Goal: Information Seeking & Learning: Compare options

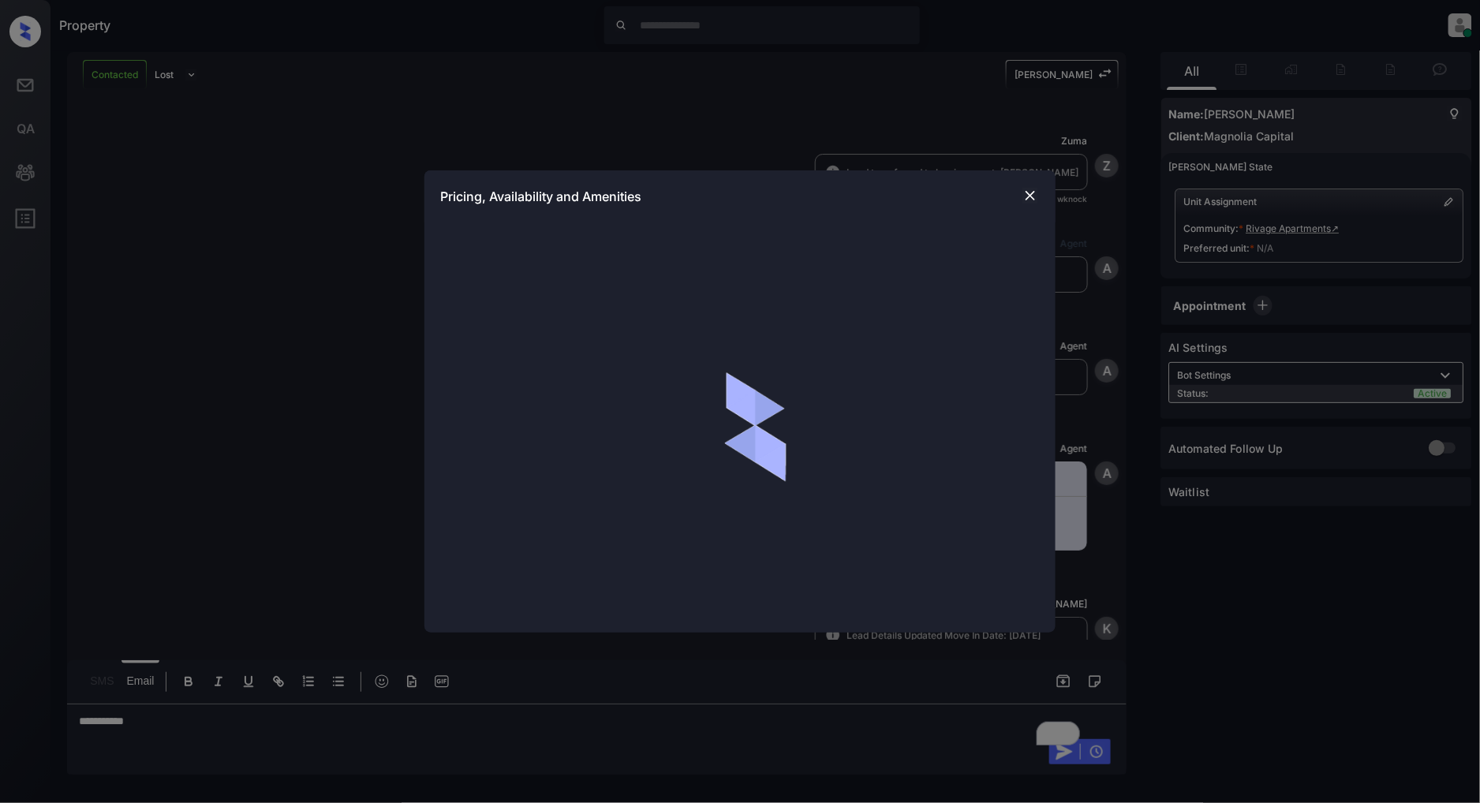
scroll to position [747, 0]
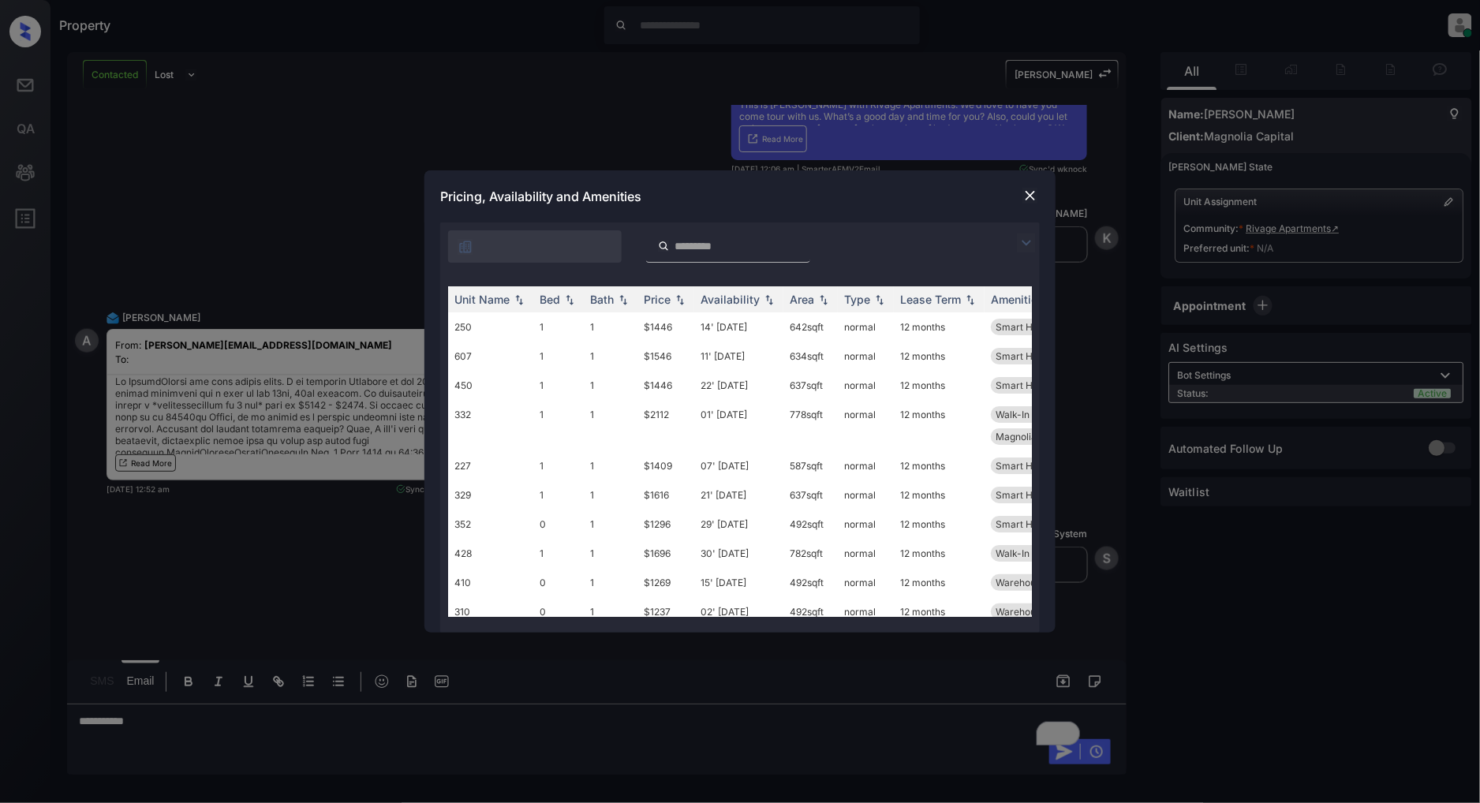
click at [1027, 242] on img at bounding box center [1026, 242] width 19 height 19
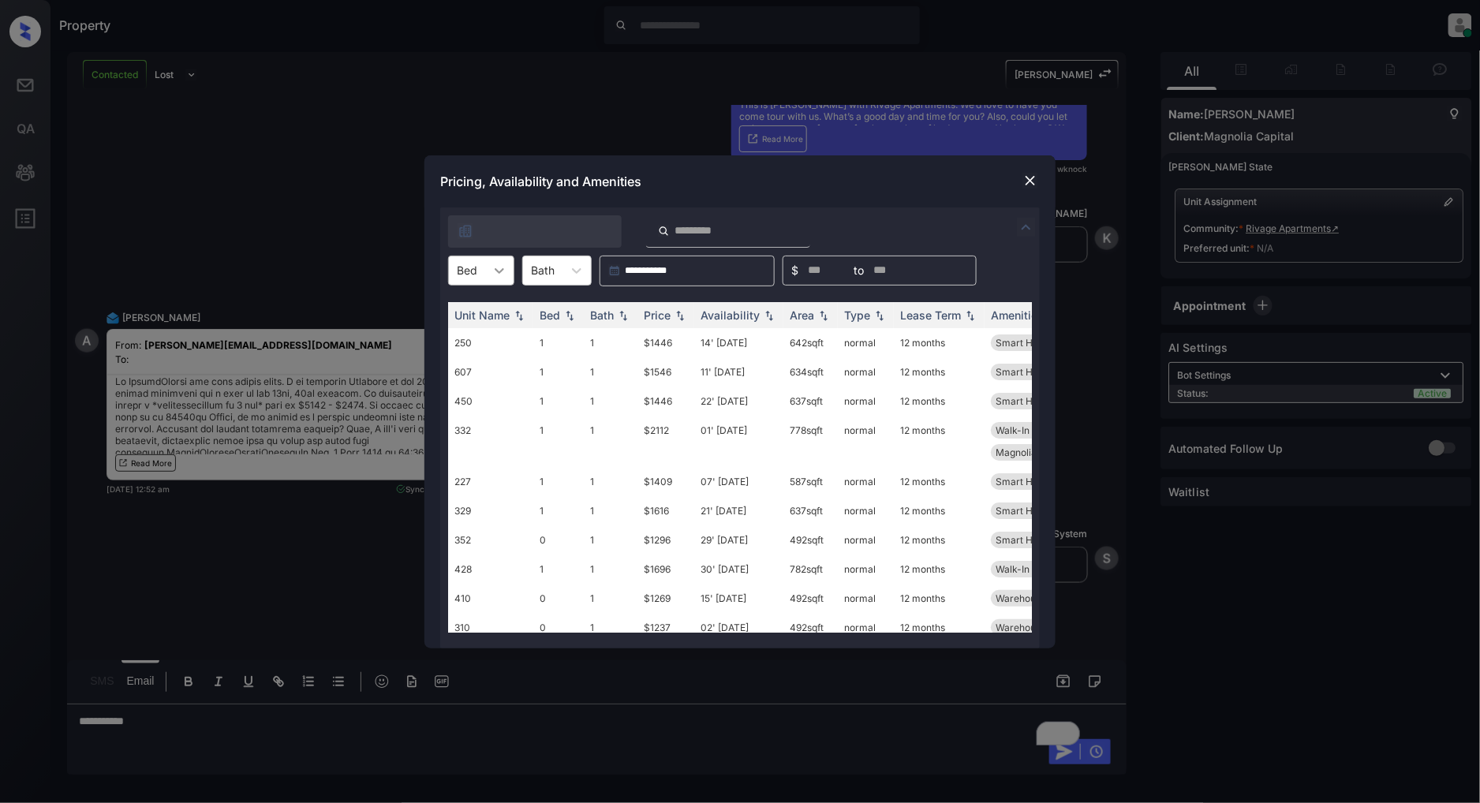
click at [487, 260] on div at bounding box center [499, 270] width 28 height 28
click at [456, 330] on div "1" at bounding box center [481, 337] width 66 height 28
click at [672, 314] on img at bounding box center [680, 314] width 16 height 11
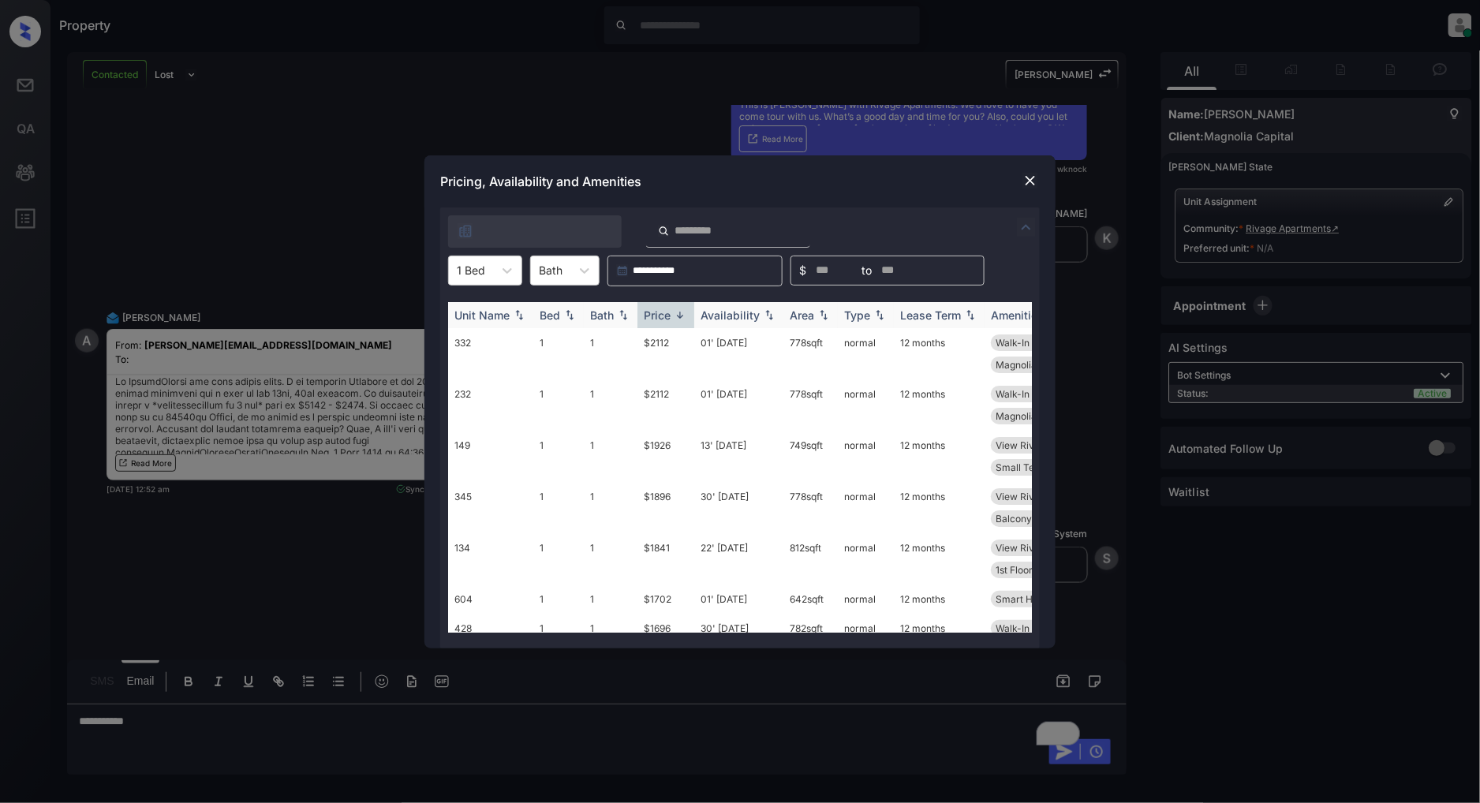
click at [672, 314] on img at bounding box center [680, 315] width 16 height 12
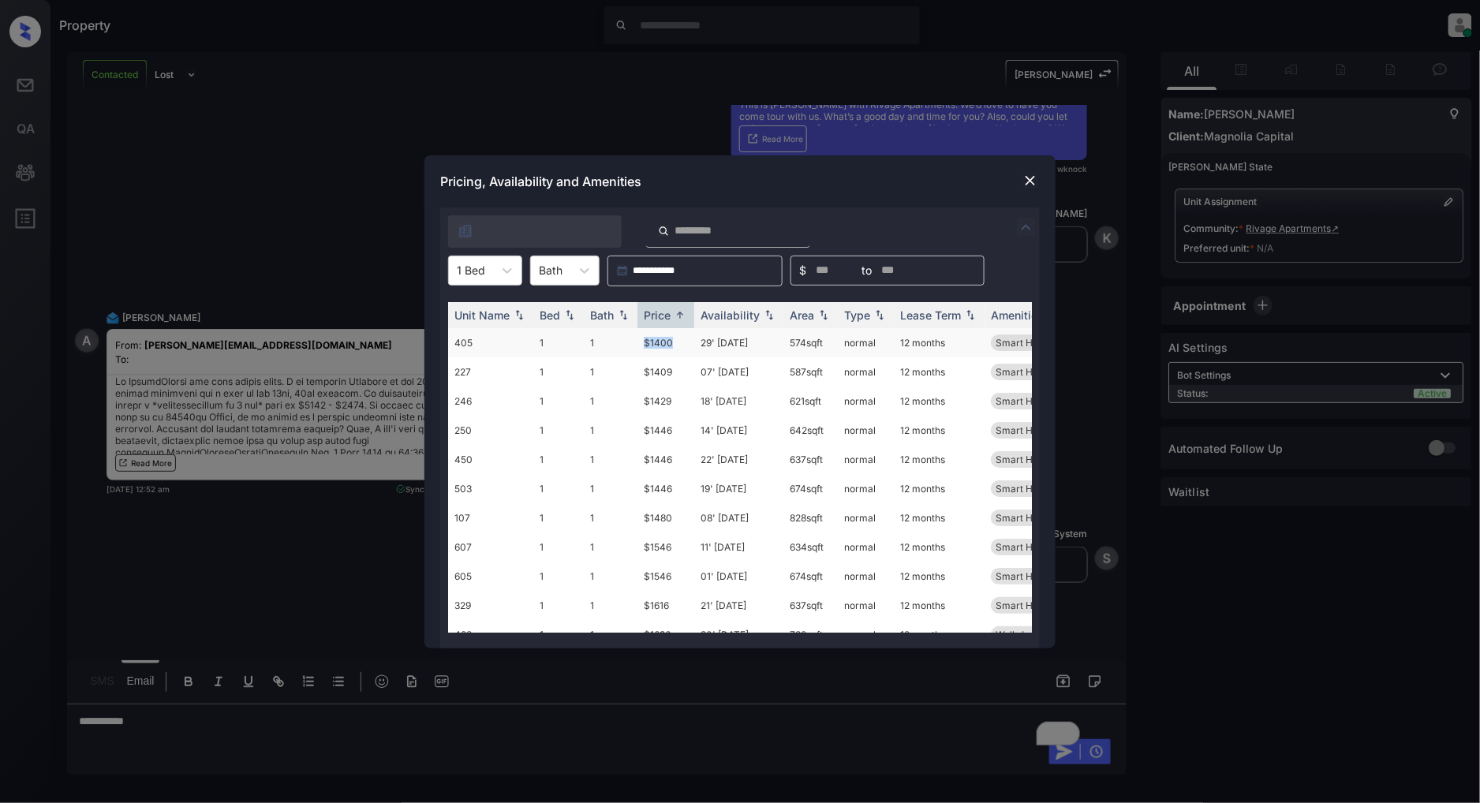
drag, startPoint x: 691, startPoint y: 339, endPoint x: 599, endPoint y: 341, distance: 91.5
click at [599, 341] on tr "405 1 1 $1400 29' Jul 25 574 sqft normal 12 months Smart Home Enab..." at bounding box center [860, 342] width 824 height 29
copy tr "$1400"
click at [1036, 184] on img at bounding box center [1030, 181] width 16 height 16
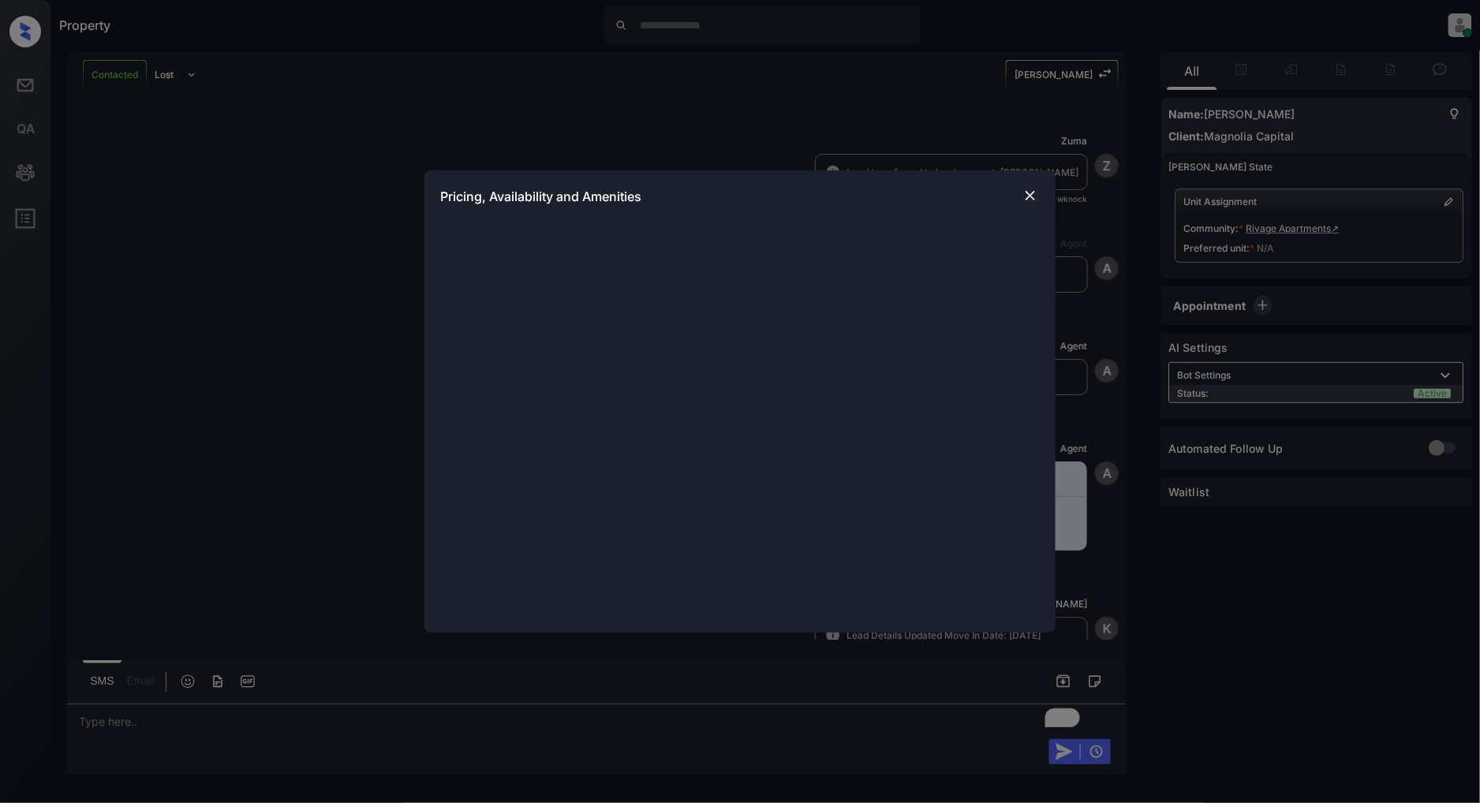
scroll to position [1176, 0]
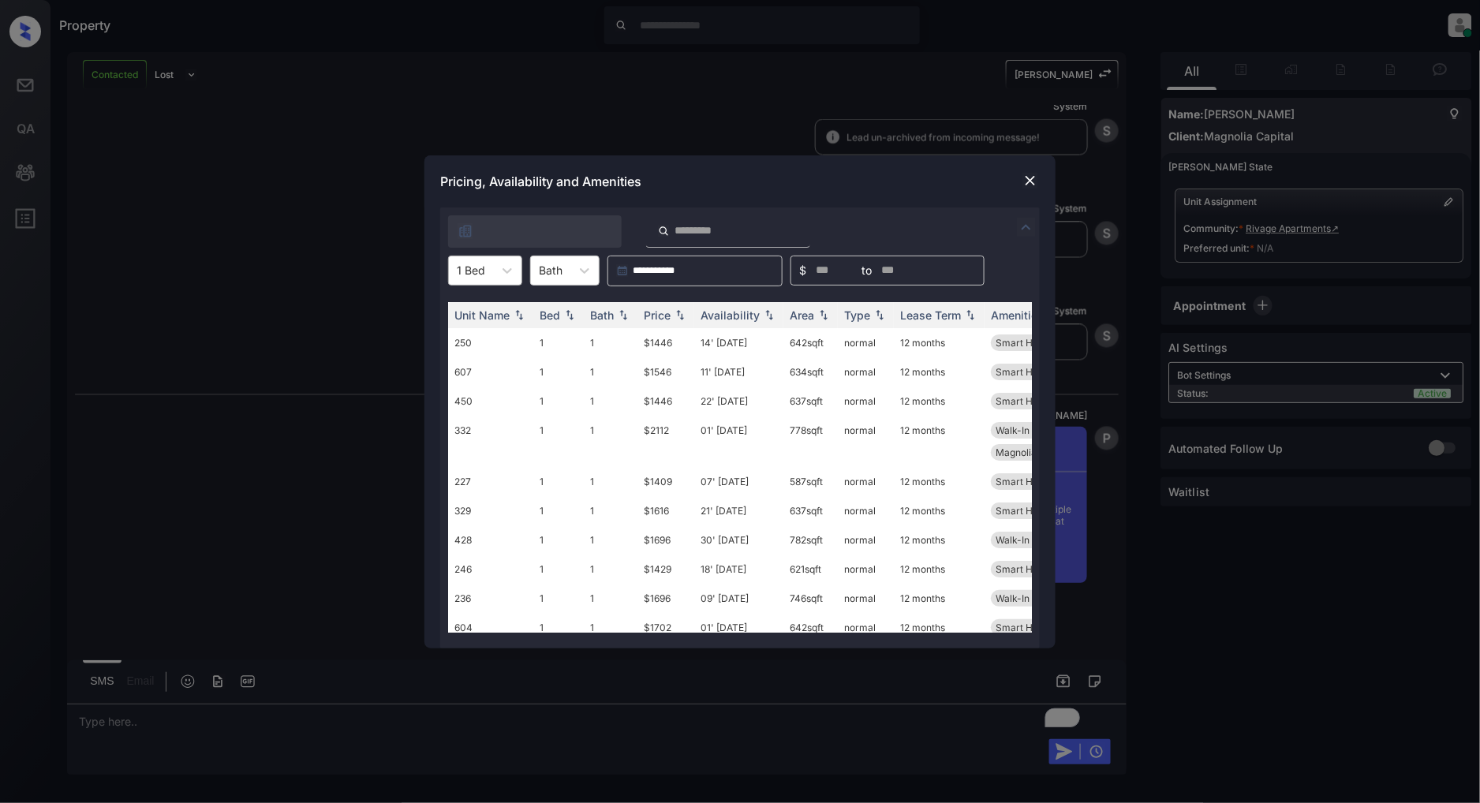
click at [484, 261] on div "1 Bed" at bounding box center [471, 270] width 44 height 23
click at [470, 302] on div "0" at bounding box center [485, 309] width 74 height 28
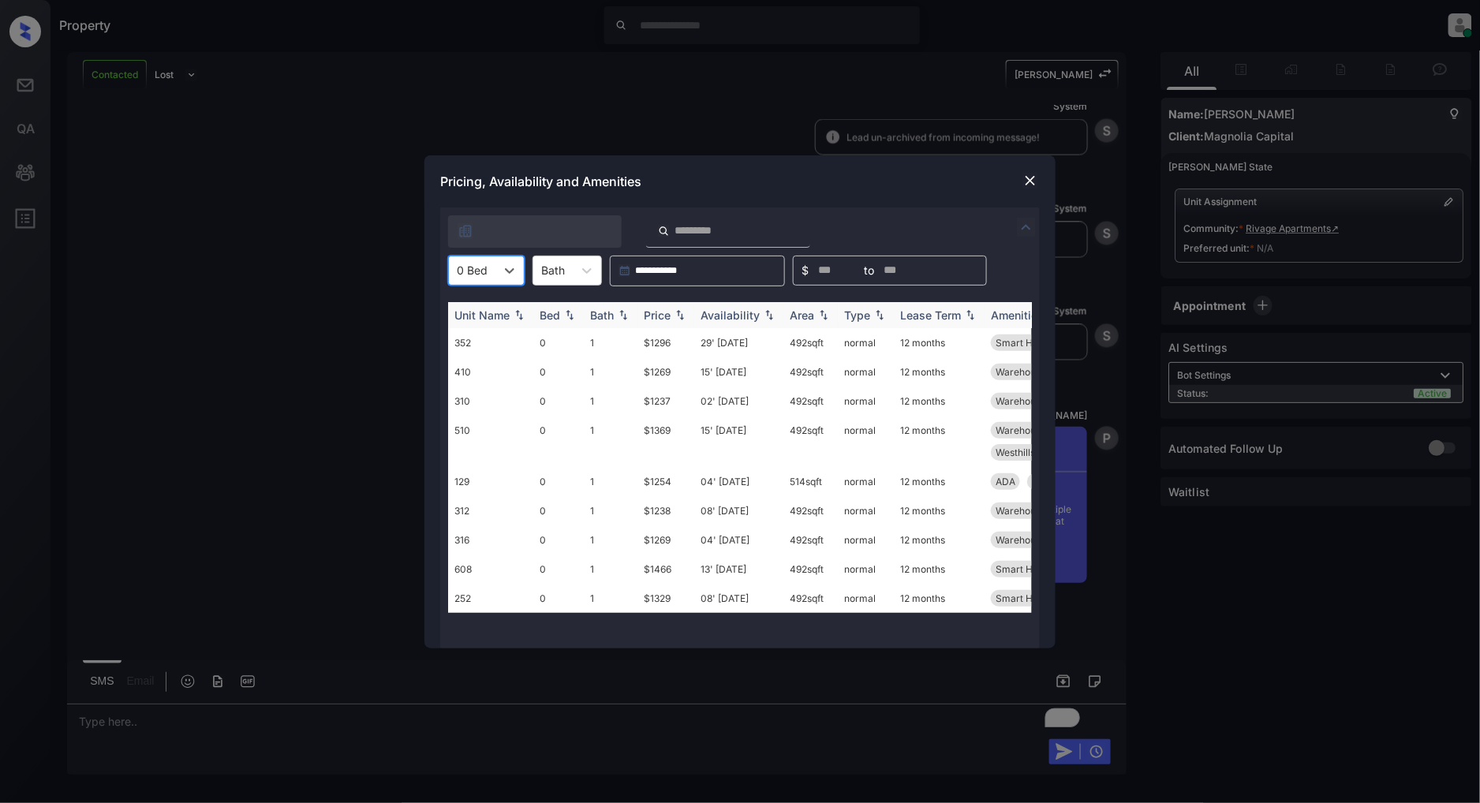
click at [680, 309] on img at bounding box center [680, 314] width 16 height 11
click at [680, 309] on img at bounding box center [680, 315] width 16 height 12
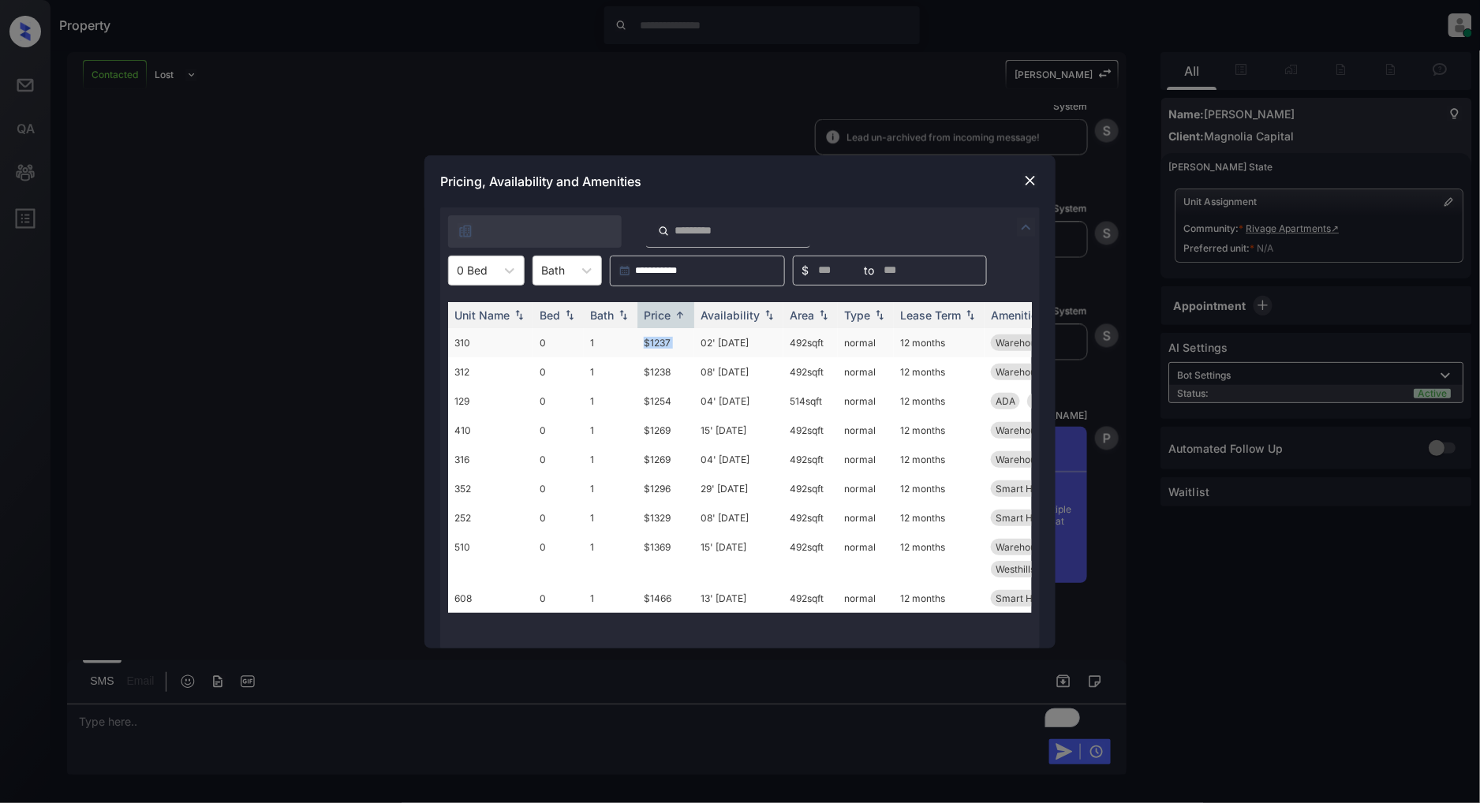
drag, startPoint x: 699, startPoint y: 342, endPoint x: 607, endPoint y: 342, distance: 91.5
click at [607, 342] on tr "310 0 1 $1237 02' [DATE] 492 sqft normal 12 months Warehouse View ... Smart Hom…" at bounding box center [860, 342] width 824 height 29
copy tr "$1237"
click at [1041, 179] on div "Pricing, Availability and Amenities" at bounding box center [739, 181] width 631 height 52
click at [1026, 181] on img at bounding box center [1030, 181] width 16 height 16
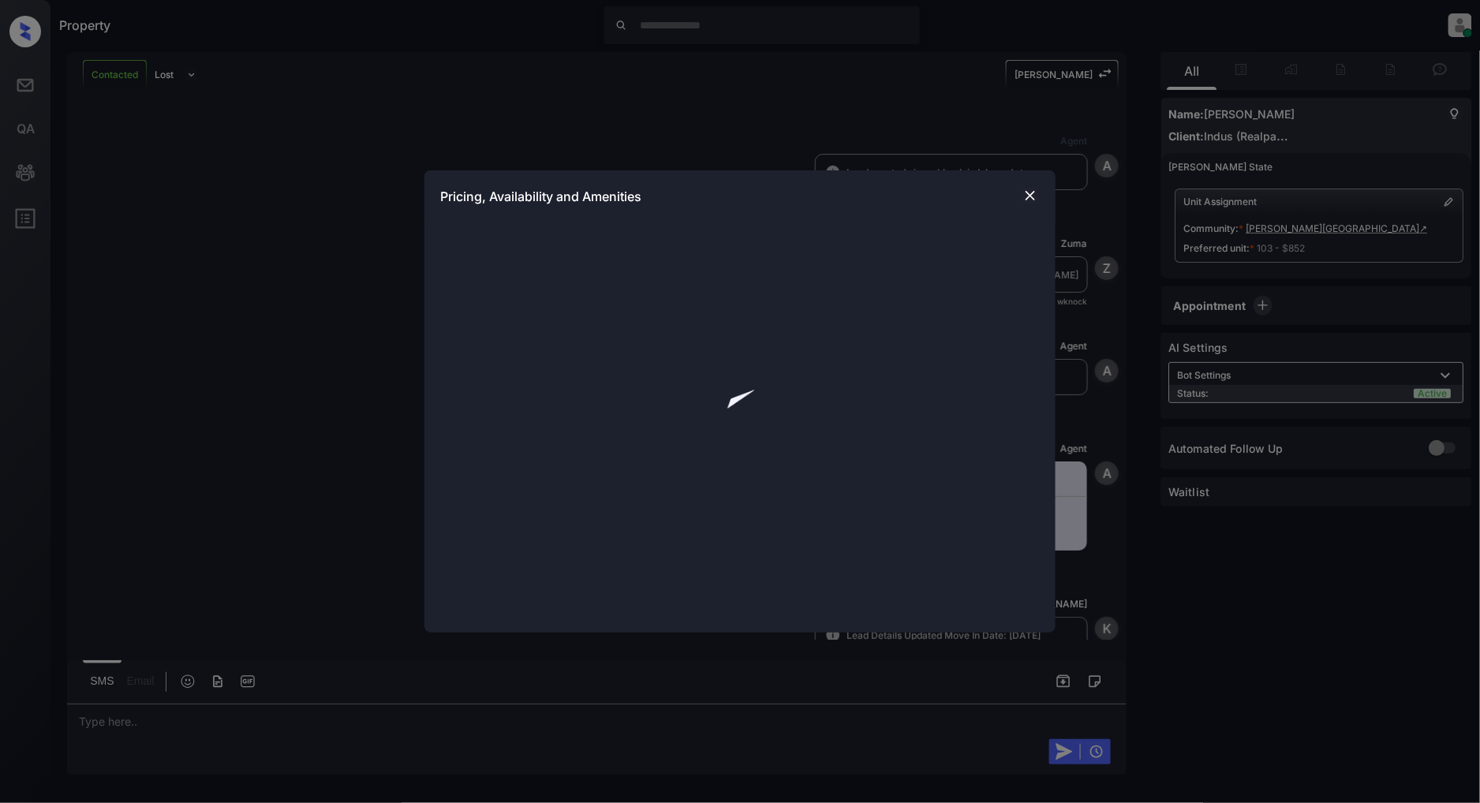
scroll to position [3540, 0]
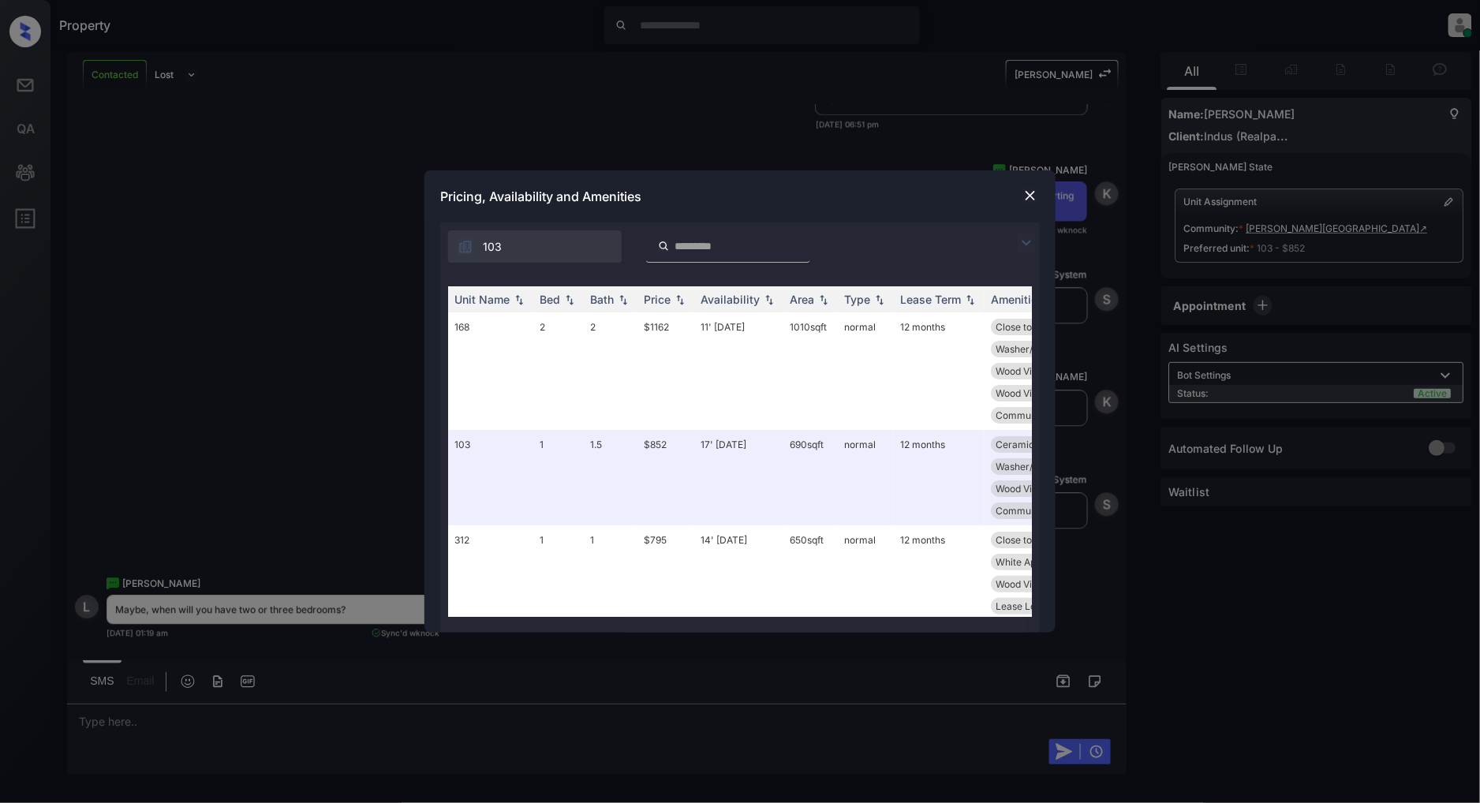
click at [1024, 238] on img at bounding box center [1026, 242] width 19 height 19
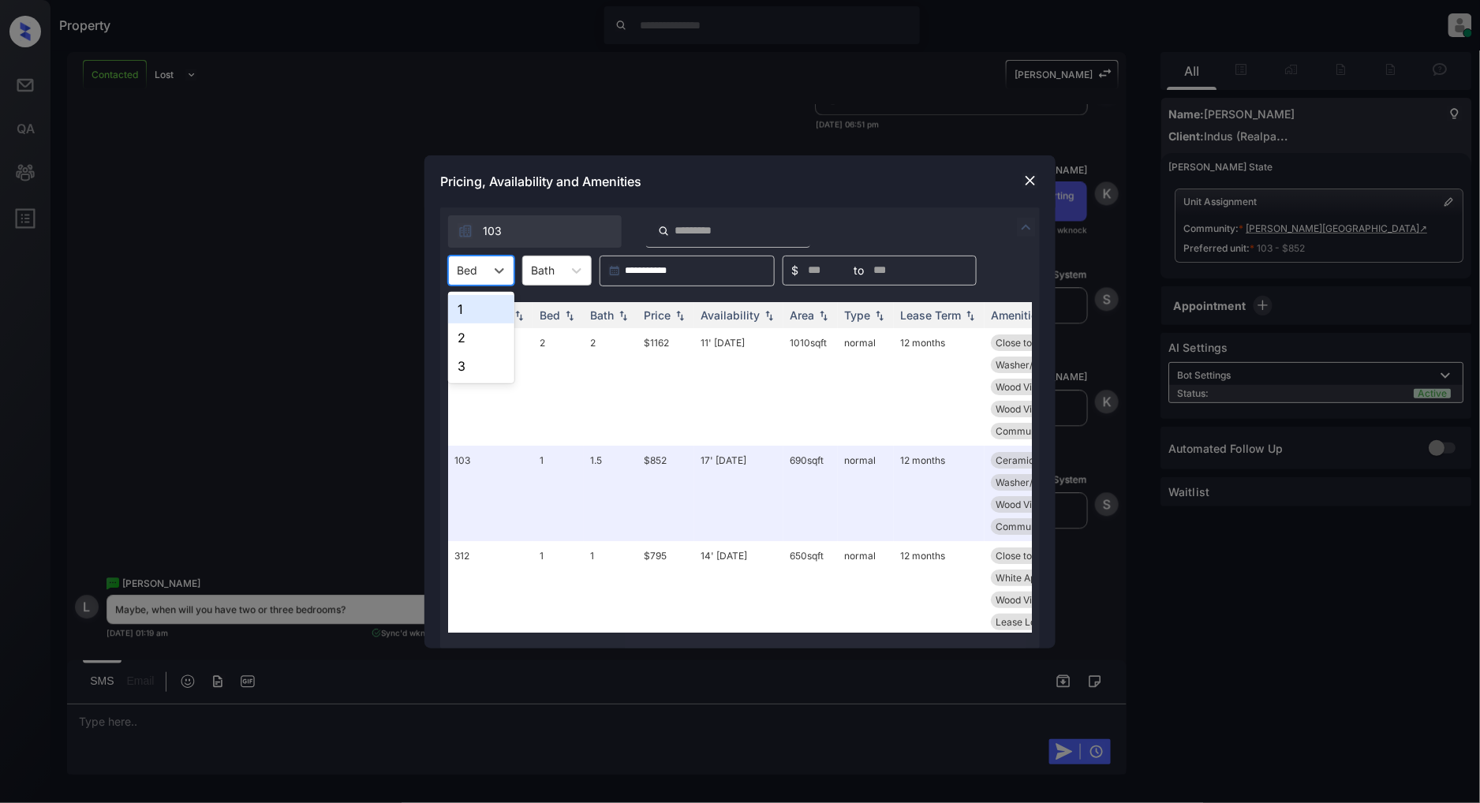
click at [479, 271] on div "Bed" at bounding box center [467, 270] width 36 height 23
click at [469, 329] on div "2" at bounding box center [481, 337] width 66 height 28
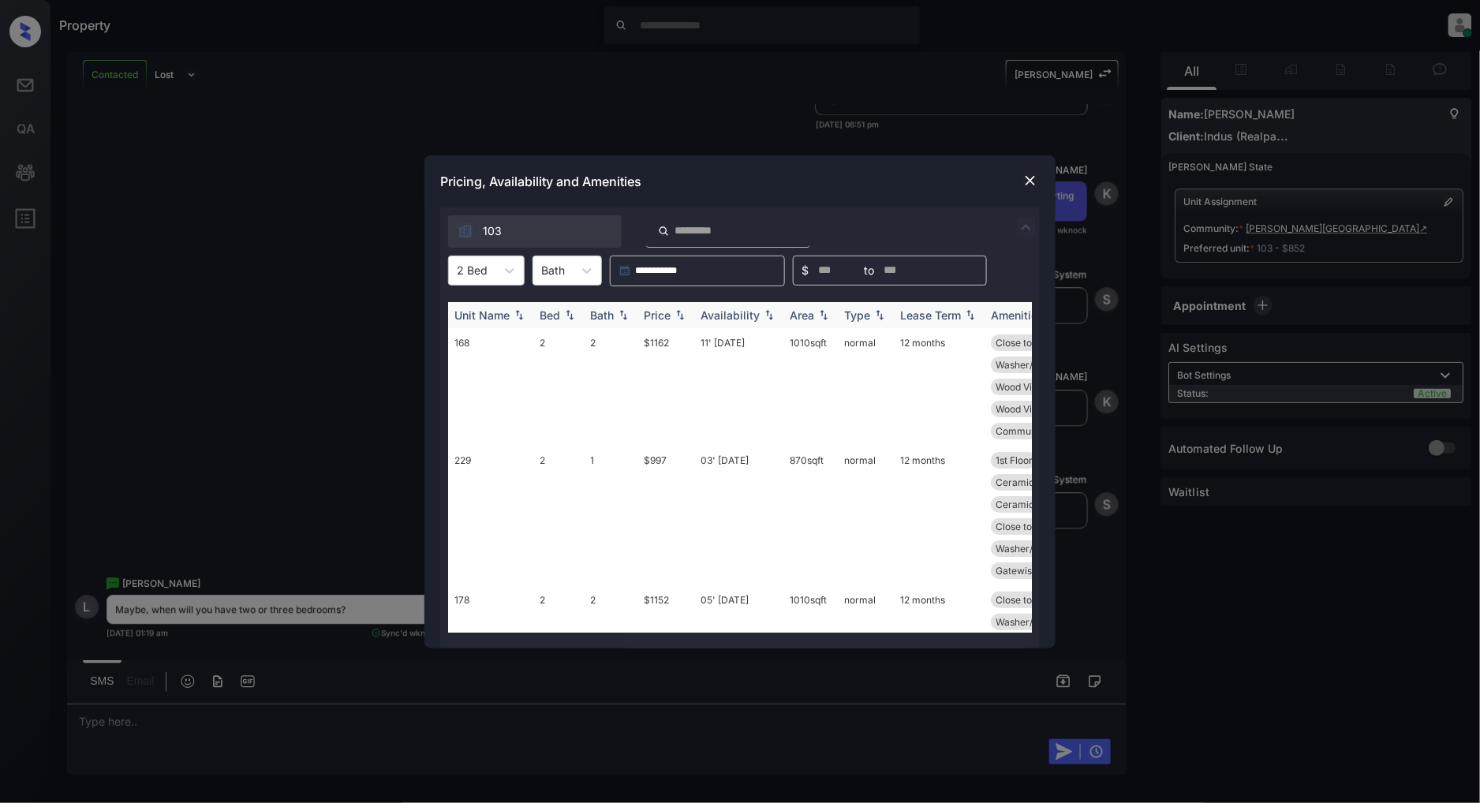
click at [685, 310] on img at bounding box center [680, 314] width 16 height 11
click at [685, 310] on img at bounding box center [680, 315] width 16 height 12
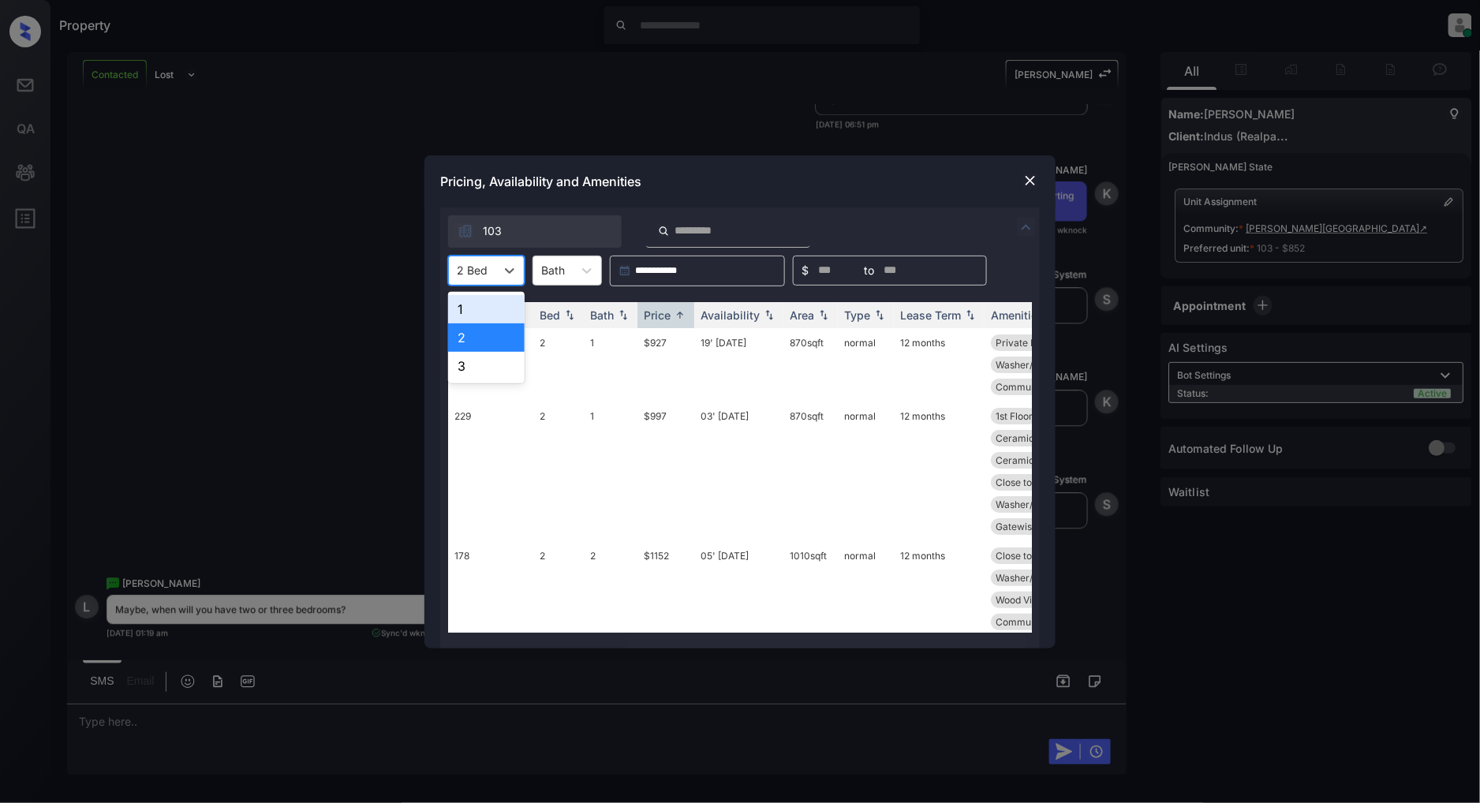
click at [482, 277] on div at bounding box center [472, 270] width 31 height 17
click at [506, 361] on div "3" at bounding box center [486, 366] width 77 height 28
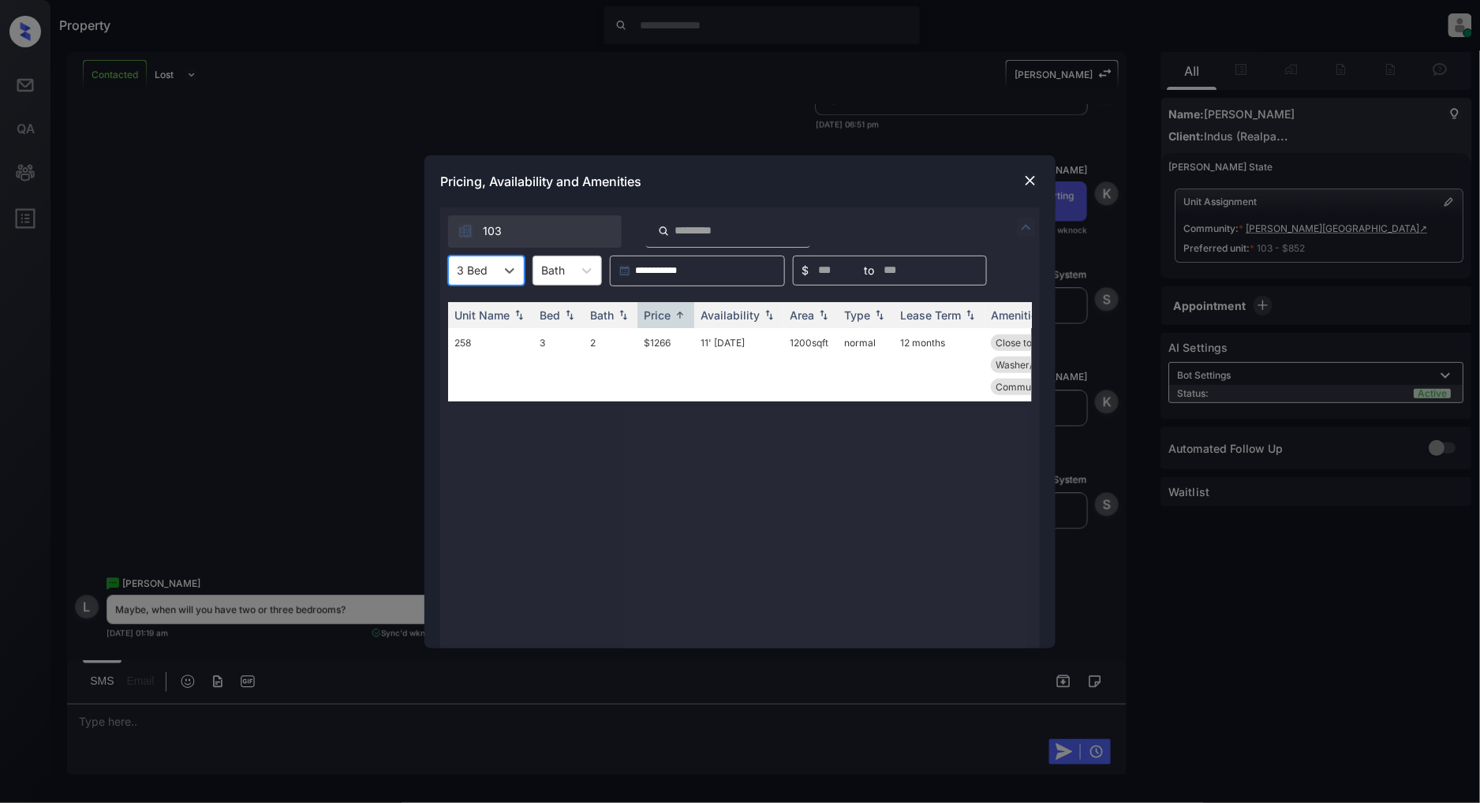
click at [555, 265] on div at bounding box center [553, 270] width 24 height 17
click at [477, 269] on div at bounding box center [472, 270] width 31 height 17
click at [483, 335] on div "2" at bounding box center [486, 337] width 77 height 28
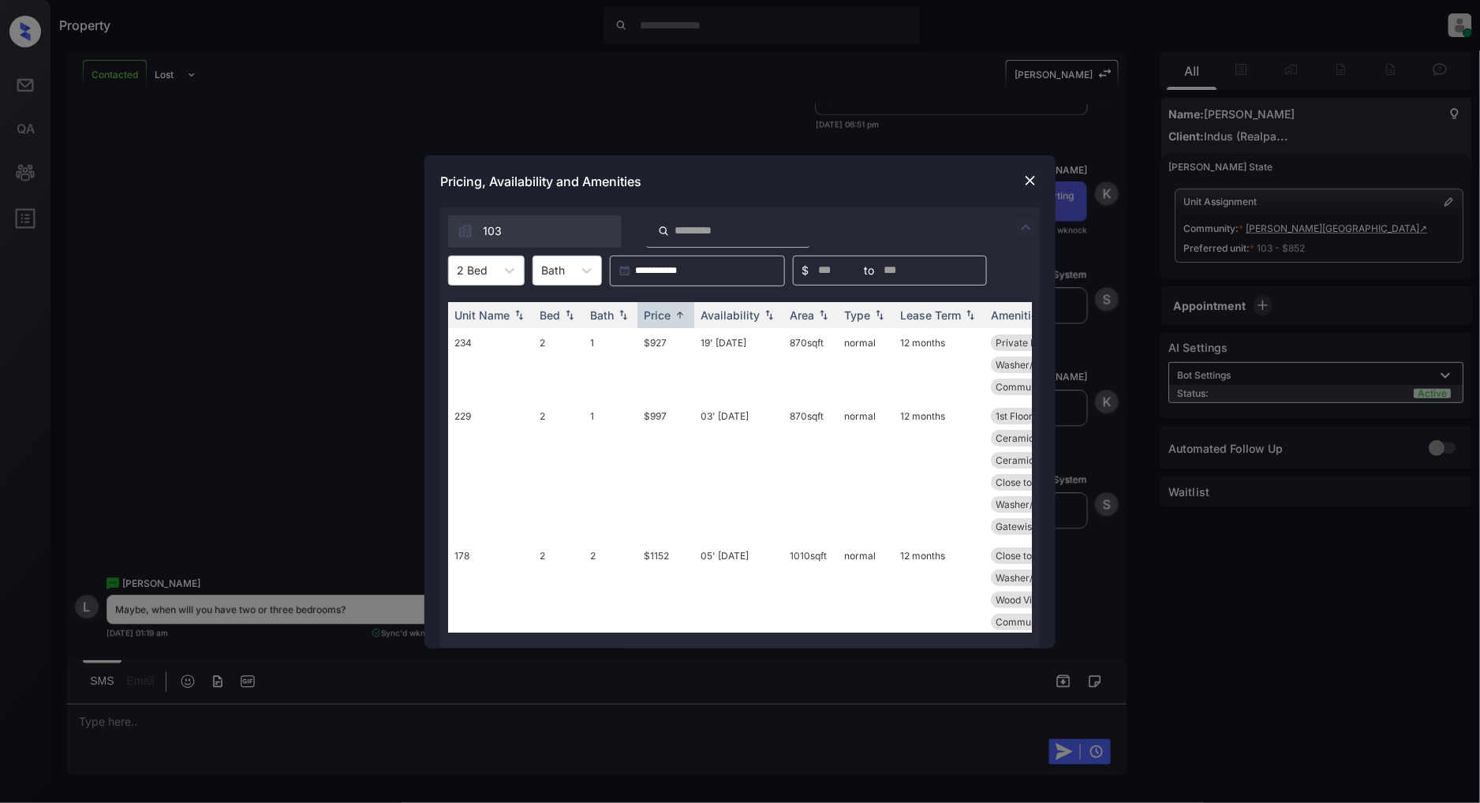
click at [1029, 180] on img at bounding box center [1030, 181] width 16 height 16
